Goal: Task Accomplishment & Management: Use online tool/utility

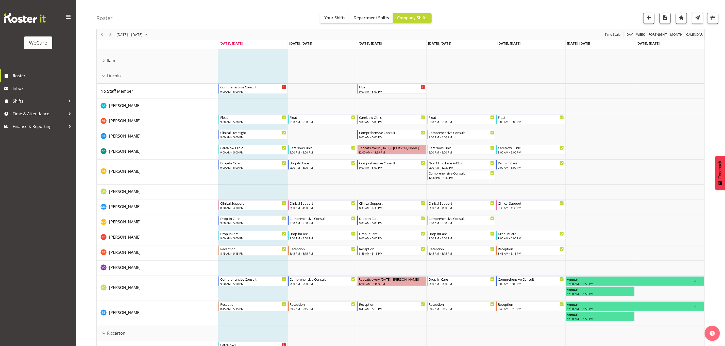
scroll to position [38, 0]
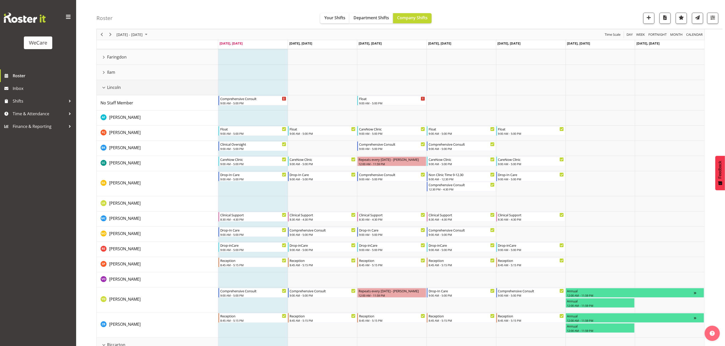
click at [101, 90] on div "Lincoln resource" at bounding box center [103, 87] width 7 height 7
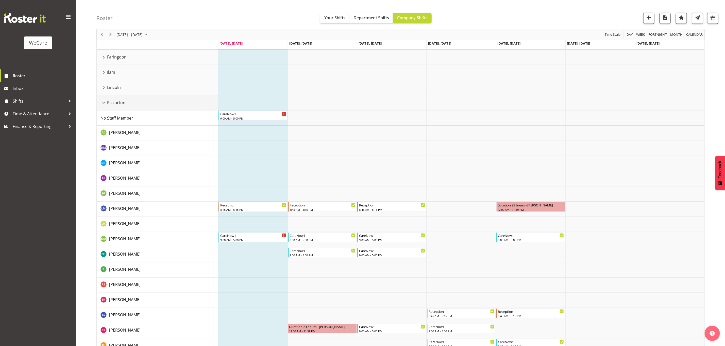
click at [104, 103] on div "Riccarton resource" at bounding box center [103, 103] width 7 height 7
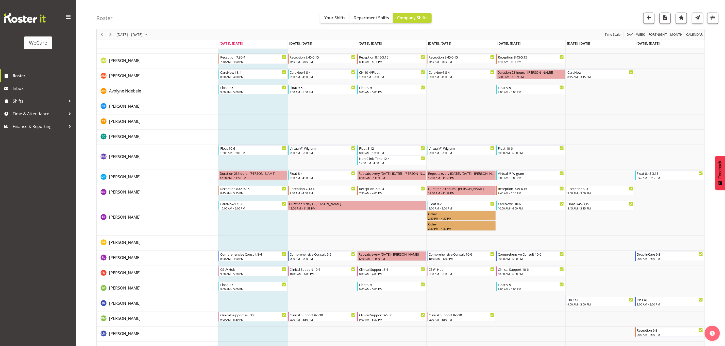
scroll to position [266, 0]
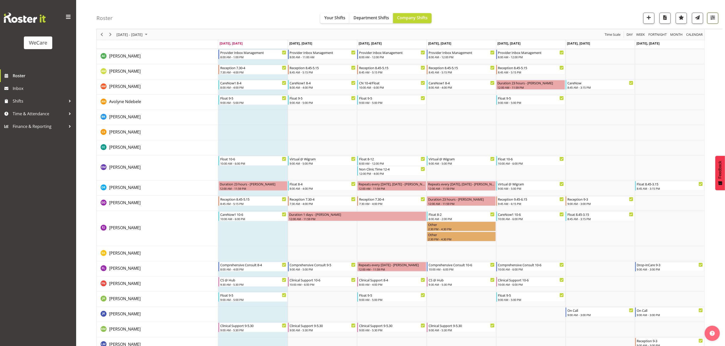
click at [712, 17] on span "button" at bounding box center [712, 17] width 7 height 7
click at [677, 49] on span "All Departments" at bounding box center [680, 49] width 36 height 6
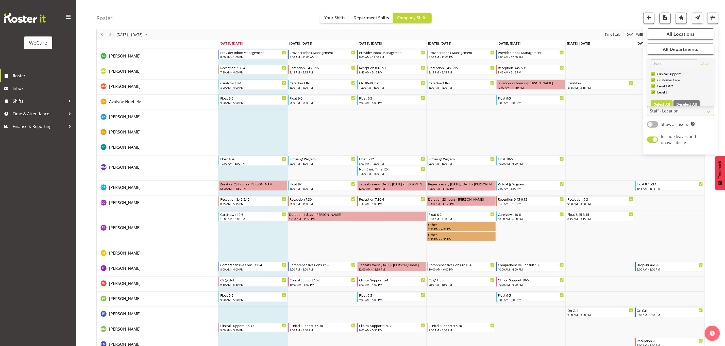
click at [653, 79] on span at bounding box center [653, 80] width 4 height 4
click at [653, 79] on input "Customer Care" at bounding box center [652, 80] width 3 height 3
checkbox input "false"
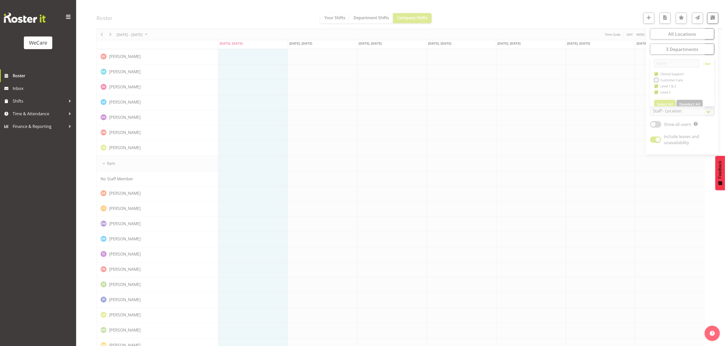
scroll to position [0, 0]
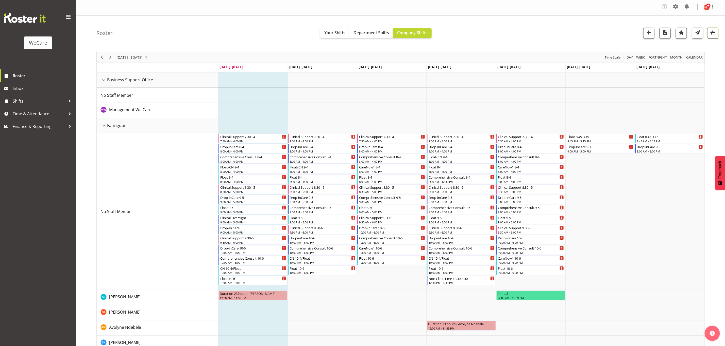
click at [711, 34] on span "button" at bounding box center [712, 32] width 7 height 7
click at [687, 63] on span "3 Departments" at bounding box center [681, 64] width 32 height 6
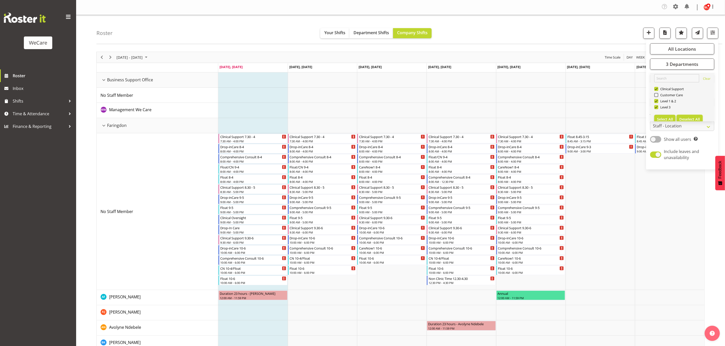
click at [693, 118] on span "Deselect All" at bounding box center [689, 119] width 21 height 5
checkbox input "false"
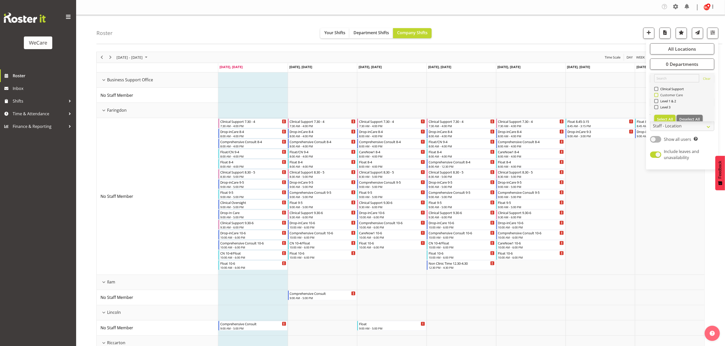
click at [657, 95] on span at bounding box center [656, 95] width 4 height 4
click at [657, 95] on input "Customer Care" at bounding box center [655, 95] width 3 height 3
checkbox input "true"
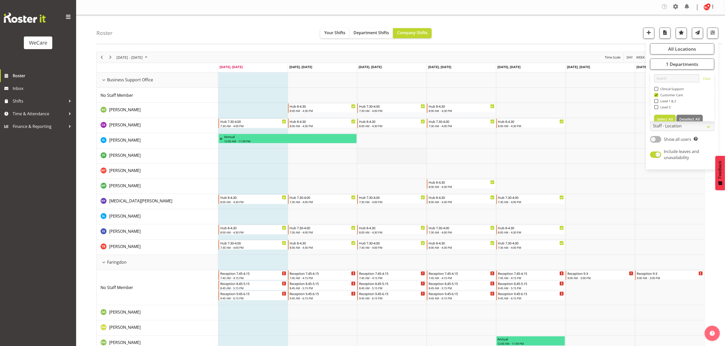
click at [426, 151] on td "Timeline Week of September 1, 2025" at bounding box center [391, 156] width 69 height 15
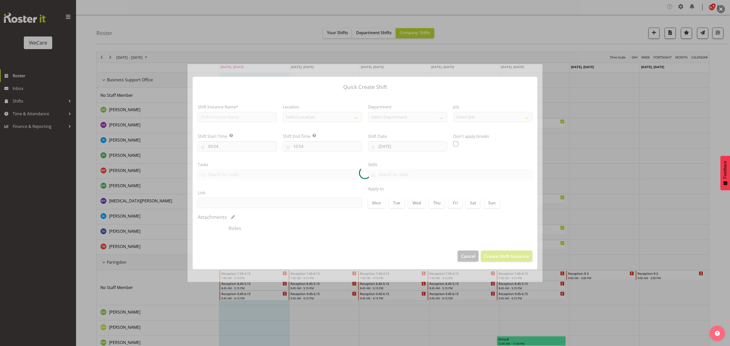
type input "[DATE]"
checkbox input "true"
click at [631, 116] on div at bounding box center [365, 173] width 730 height 346
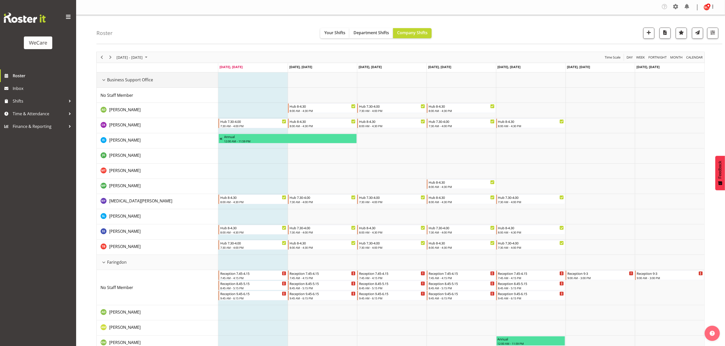
click at [103, 80] on div "Business Support Office resource" at bounding box center [103, 80] width 7 height 7
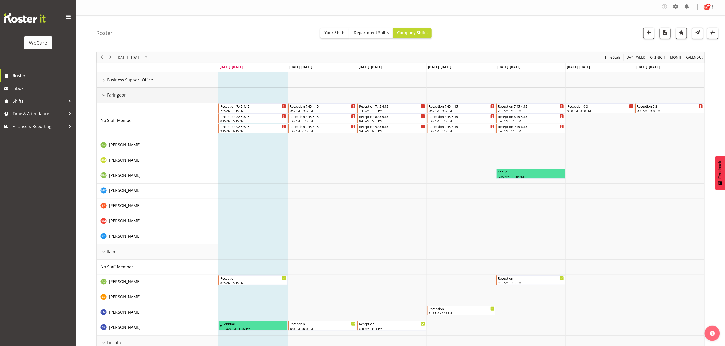
click at [103, 95] on div "Faringdon resource" at bounding box center [103, 95] width 7 height 7
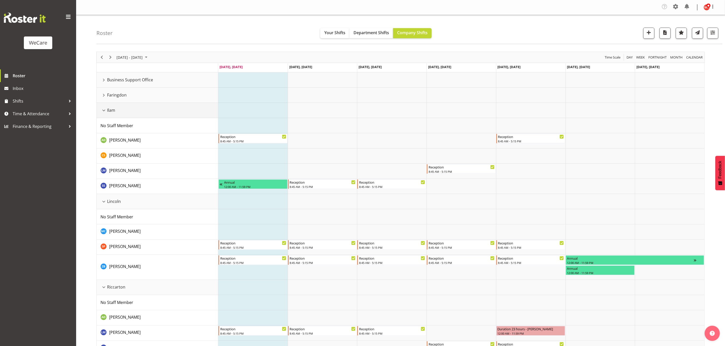
click at [104, 108] on div "Ilam resource" at bounding box center [103, 110] width 7 height 7
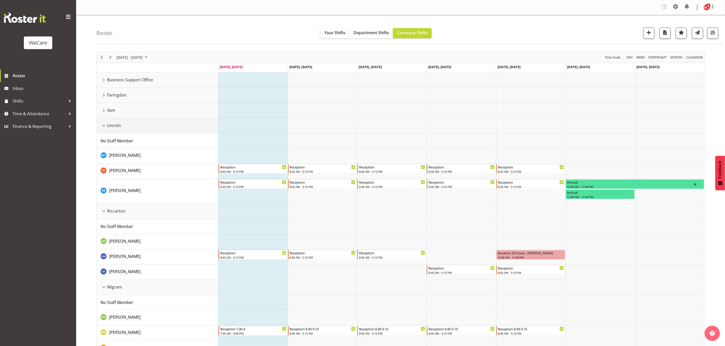
click at [102, 127] on div "Lincoln resource" at bounding box center [103, 125] width 7 height 7
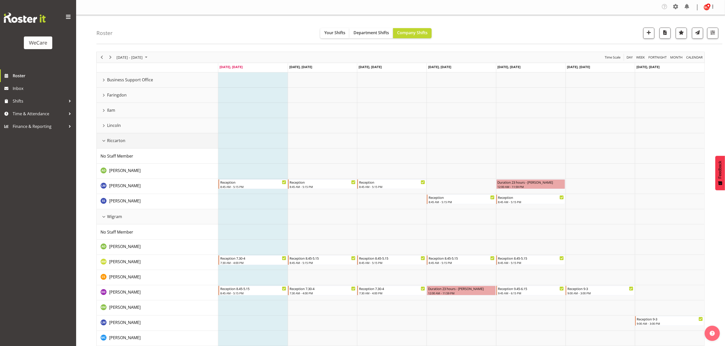
click at [104, 142] on div "Riccarton resource" at bounding box center [103, 141] width 7 height 7
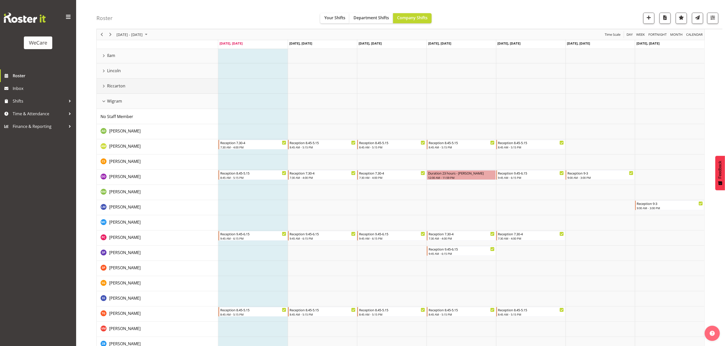
scroll to position [65, 0]
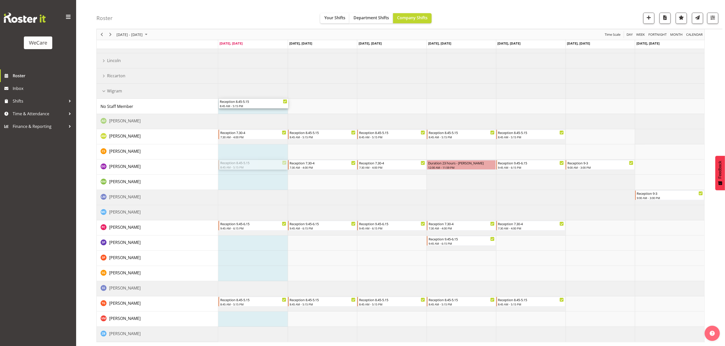
drag, startPoint x: 237, startPoint y: 165, endPoint x: 227, endPoint y: 108, distance: 58.0
drag, startPoint x: 231, startPoint y: 132, endPoint x: 231, endPoint y: 165, distance: 32.7
drag, startPoint x: 234, startPoint y: 103, endPoint x: 232, endPoint y: 133, distance: 30.0
